Goal: Transaction & Acquisition: Purchase product/service

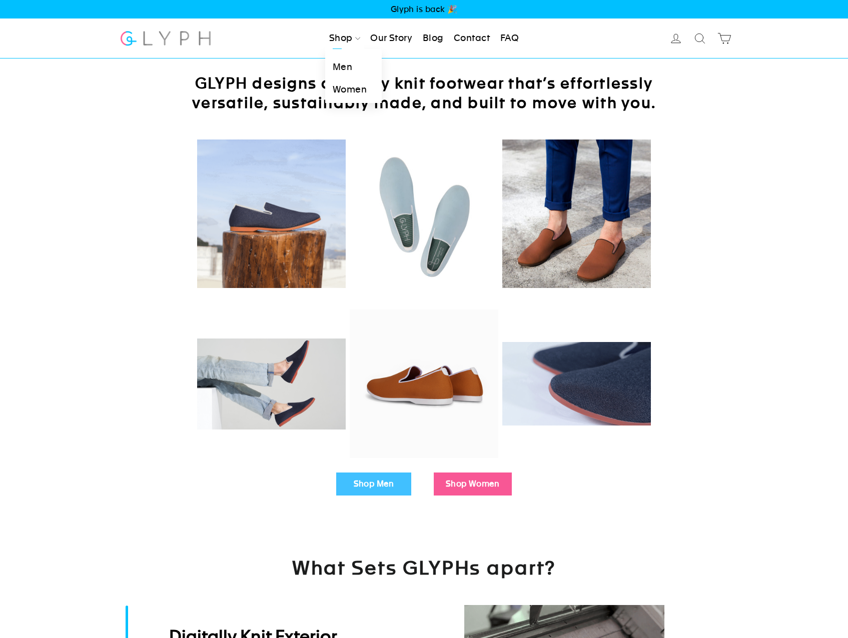
click at [339, 66] on link "Men" at bounding box center [353, 67] width 57 height 23
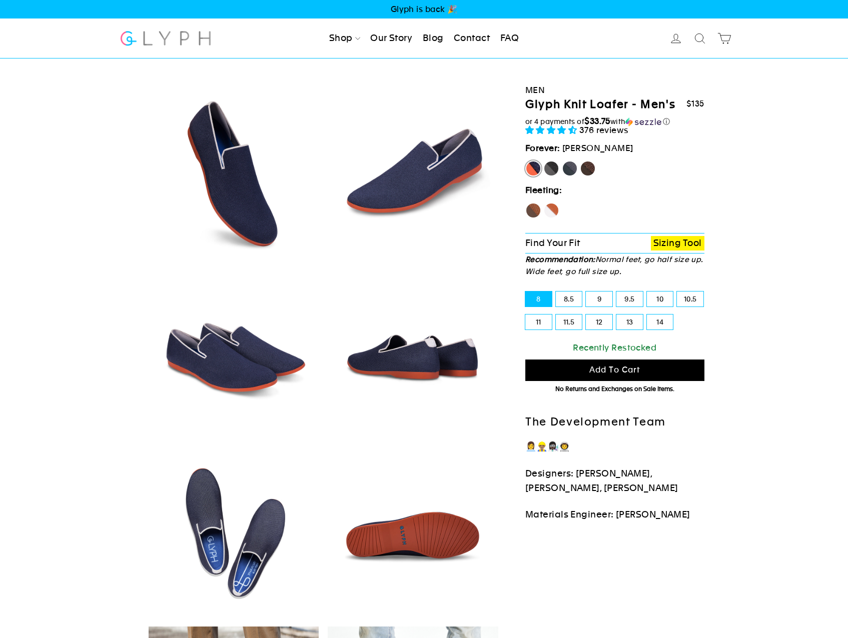
select select "highest-rating"
click at [547, 168] on label "Panther" at bounding box center [551, 169] width 16 height 16
click at [544, 161] on input "Panther" at bounding box center [543, 161] width 1 height 1
radio input "true"
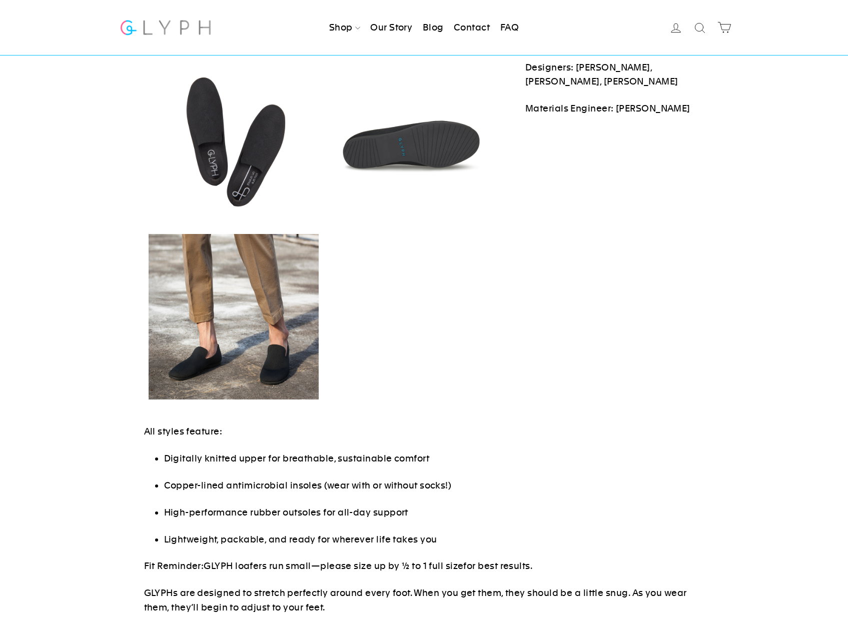
scroll to position [400, 0]
